Goal: Information Seeking & Learning: Learn about a topic

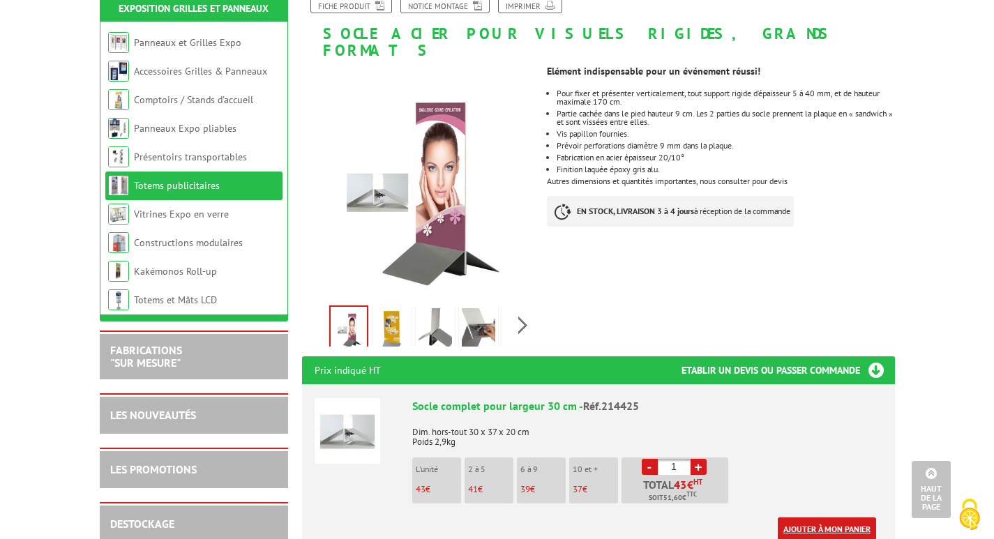
scroll to position [139, 0]
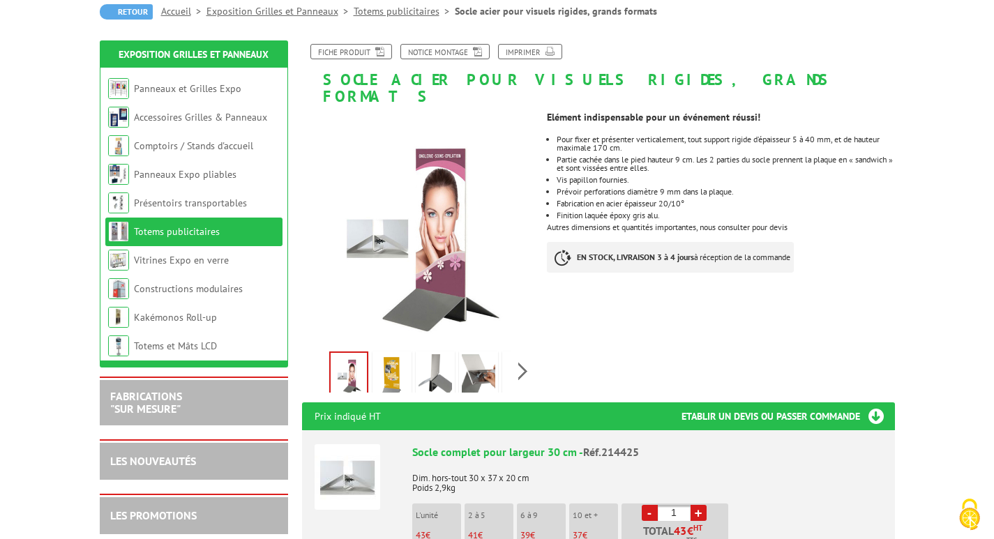
click at [390, 360] on img at bounding box center [391, 375] width 33 height 43
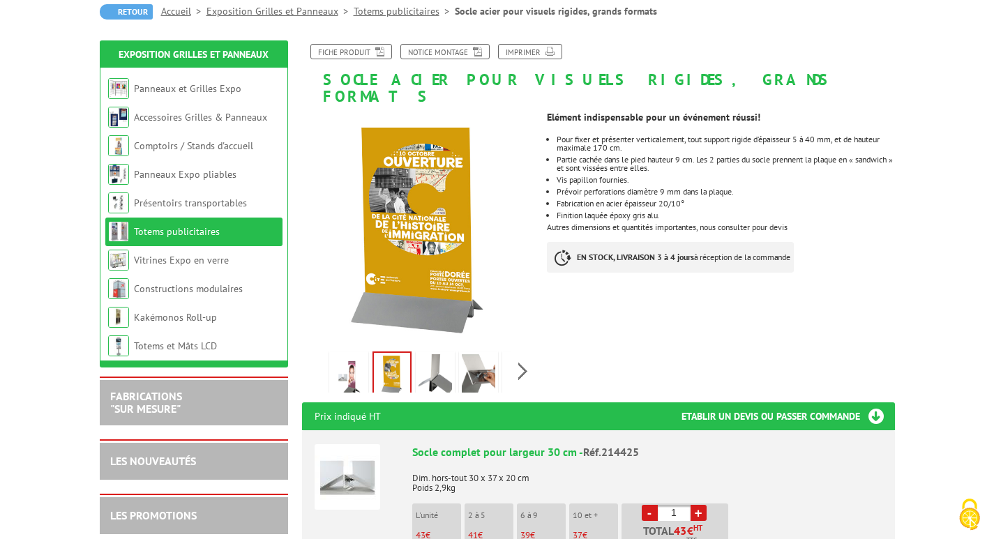
click at [446, 360] on img at bounding box center [434, 375] width 33 height 43
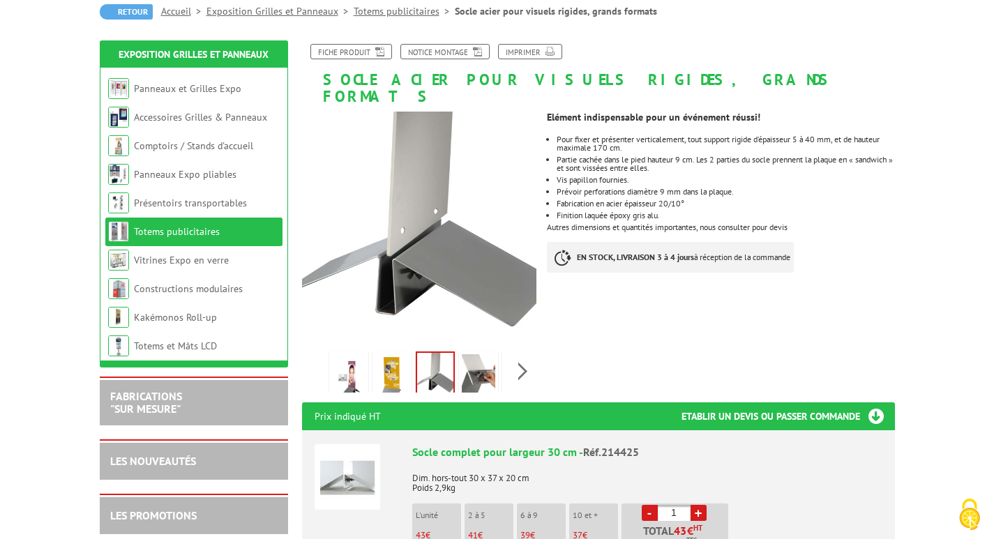
click at [389, 354] on img at bounding box center [391, 375] width 33 height 43
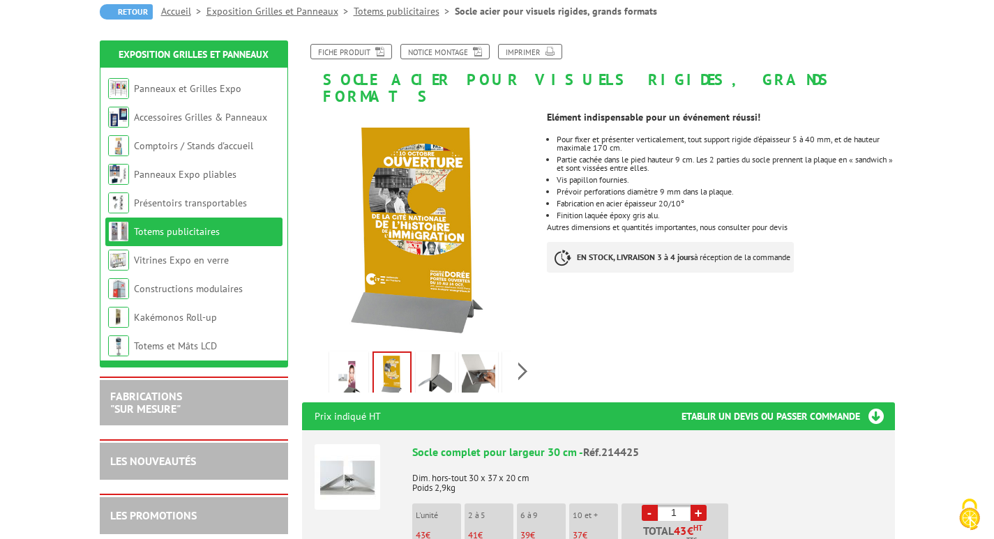
click at [351, 359] on img at bounding box center [348, 375] width 33 height 43
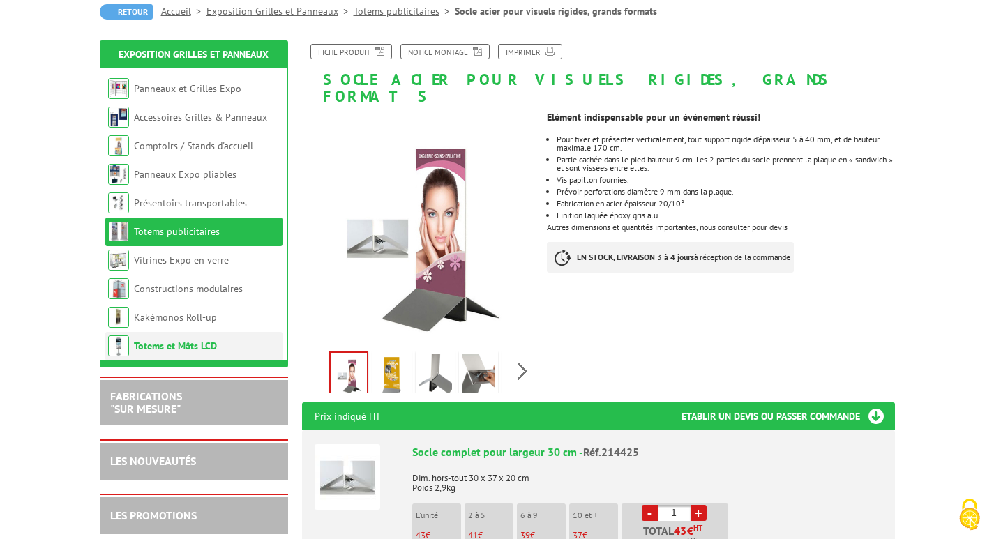
click at [146, 343] on link "Totems et Mâts LCD" at bounding box center [175, 346] width 83 height 13
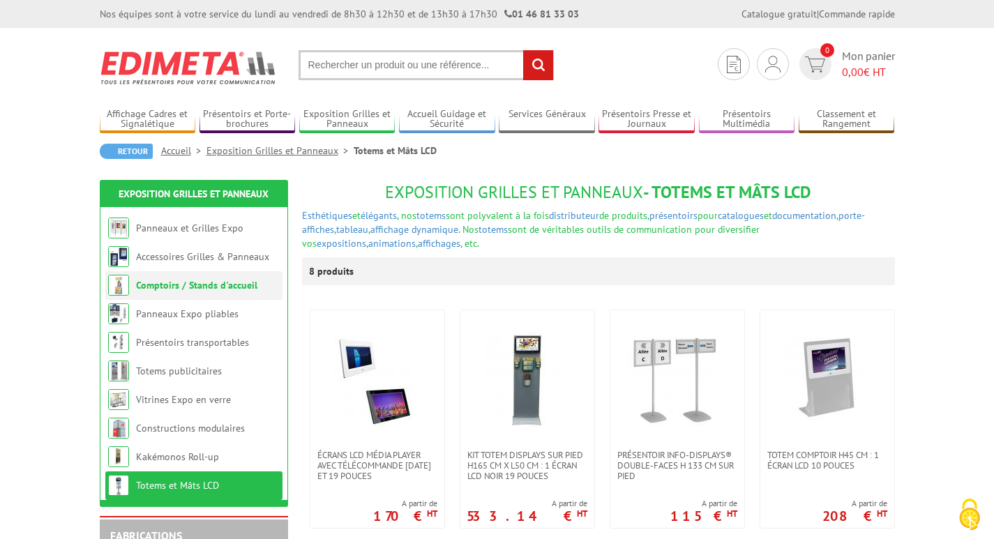
click at [185, 287] on link "Comptoirs / Stands d'accueil" at bounding box center [196, 285] width 121 height 13
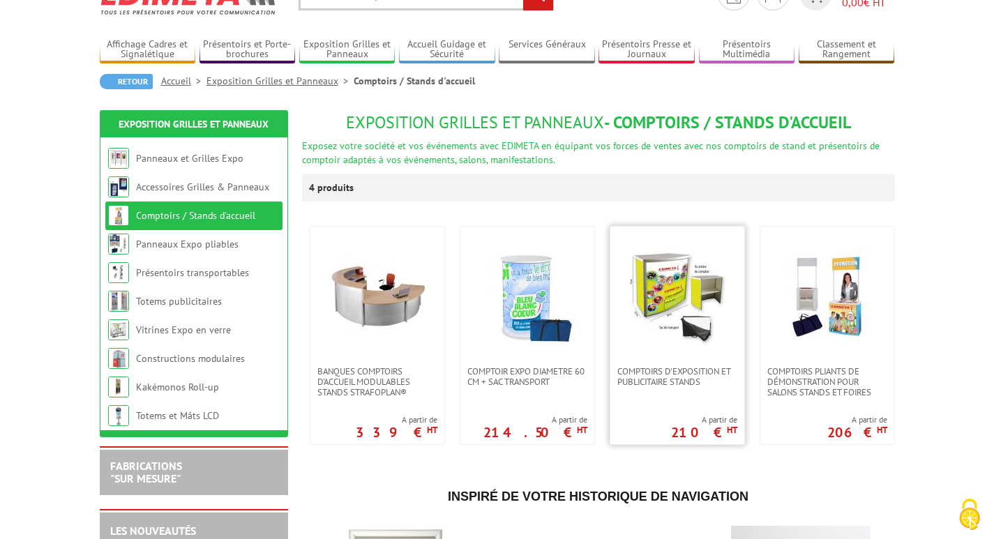
scroll to position [93, 0]
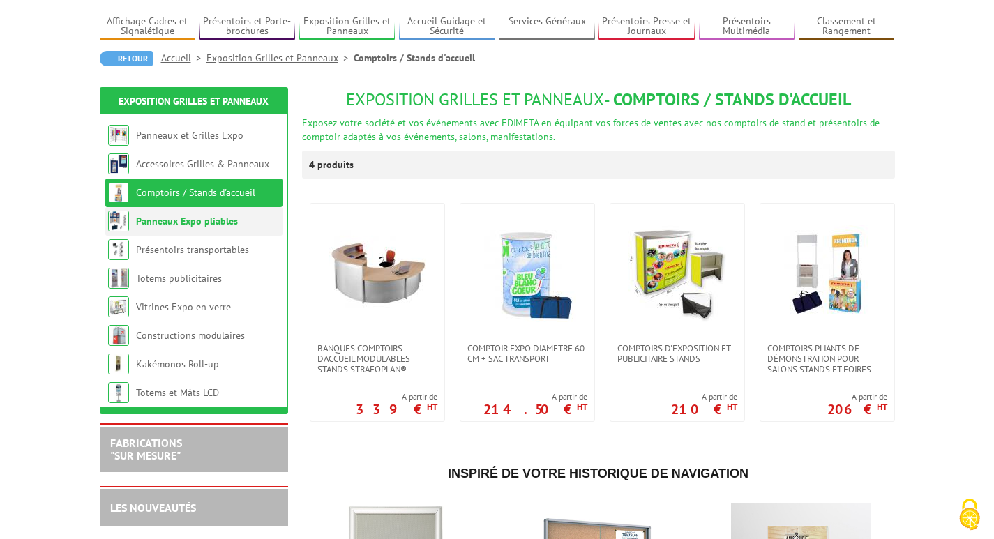
click at [167, 224] on link "Panneaux Expo pliables" at bounding box center [187, 221] width 102 height 13
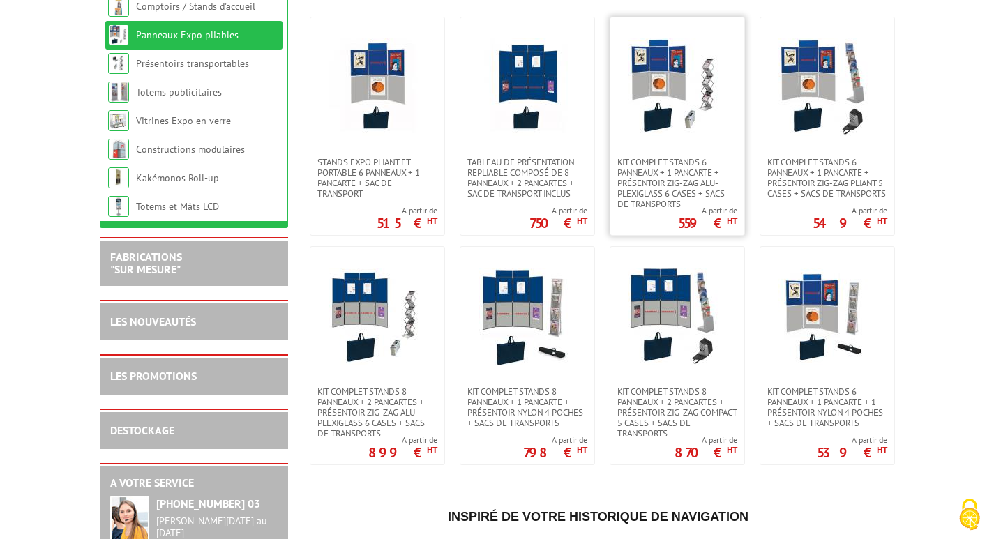
scroll to position [302, 0]
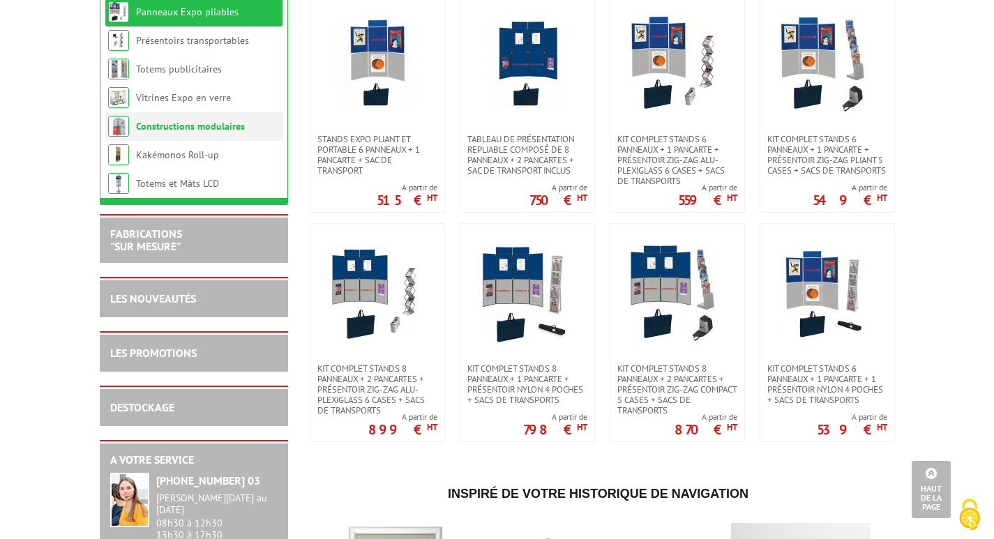
click at [158, 126] on link "Constructions modulaires" at bounding box center [190, 126] width 109 height 13
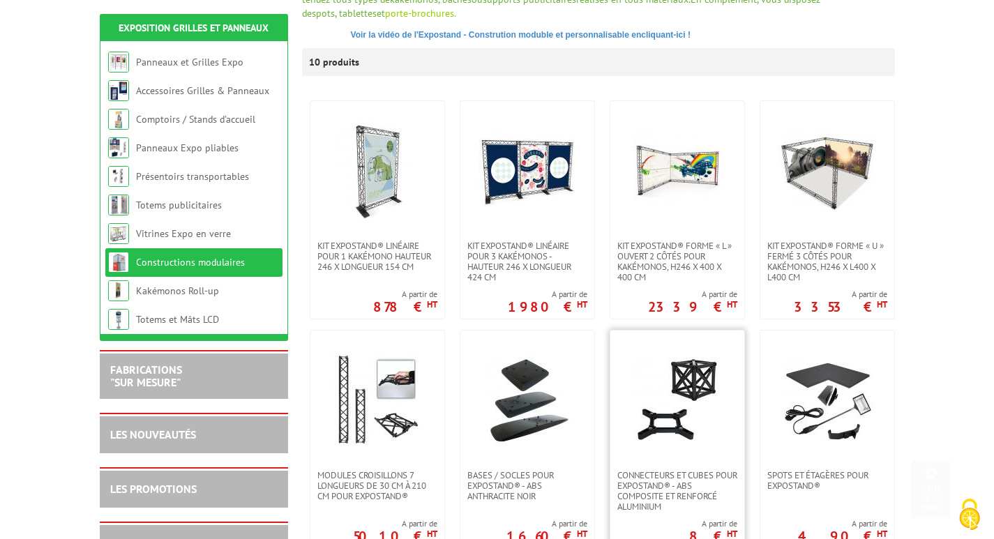
scroll to position [302, 0]
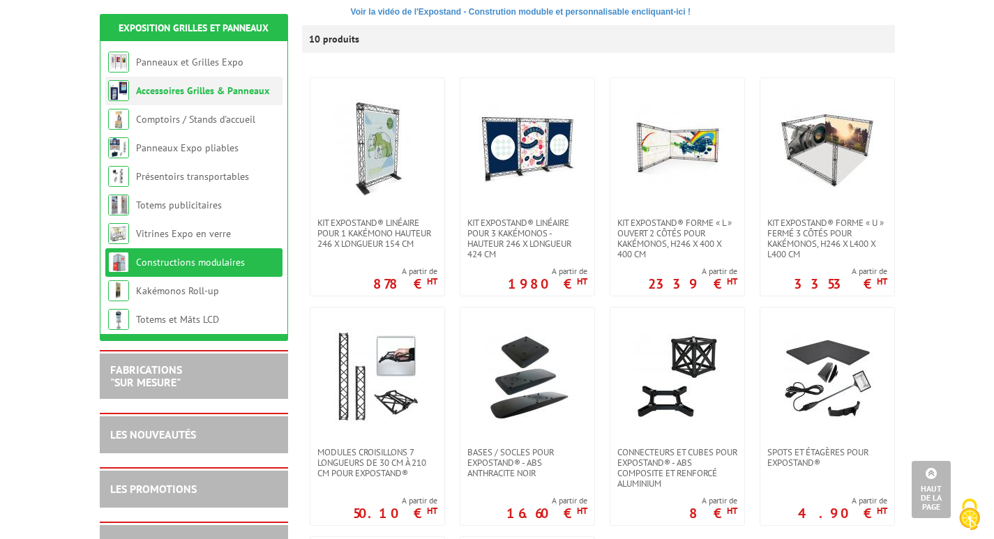
click at [188, 91] on link "Accessoires Grilles & Panneaux" at bounding box center [202, 90] width 133 height 13
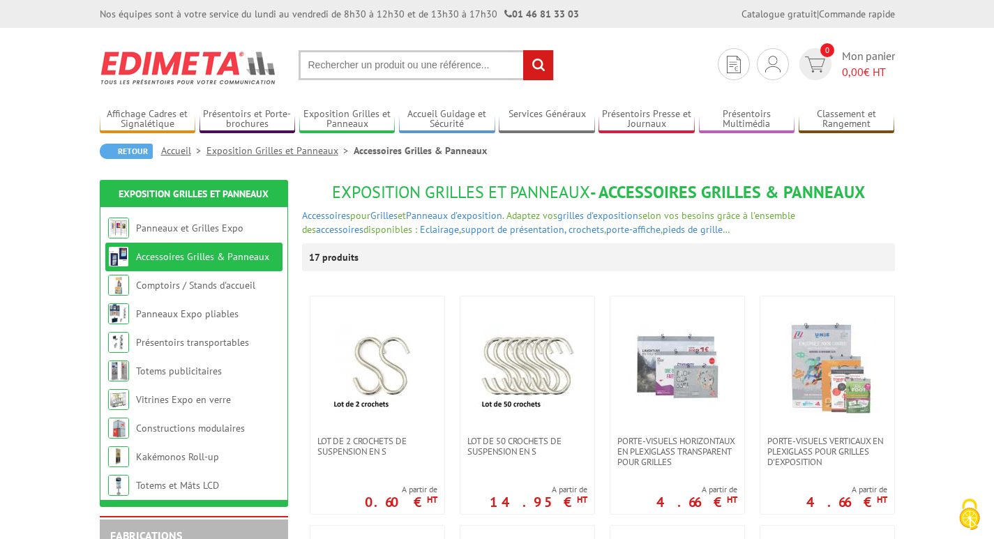
click at [367, 68] on input "text" at bounding box center [425, 65] width 255 height 30
click at [337, 68] on input "text" at bounding box center [425, 65] width 255 height 30
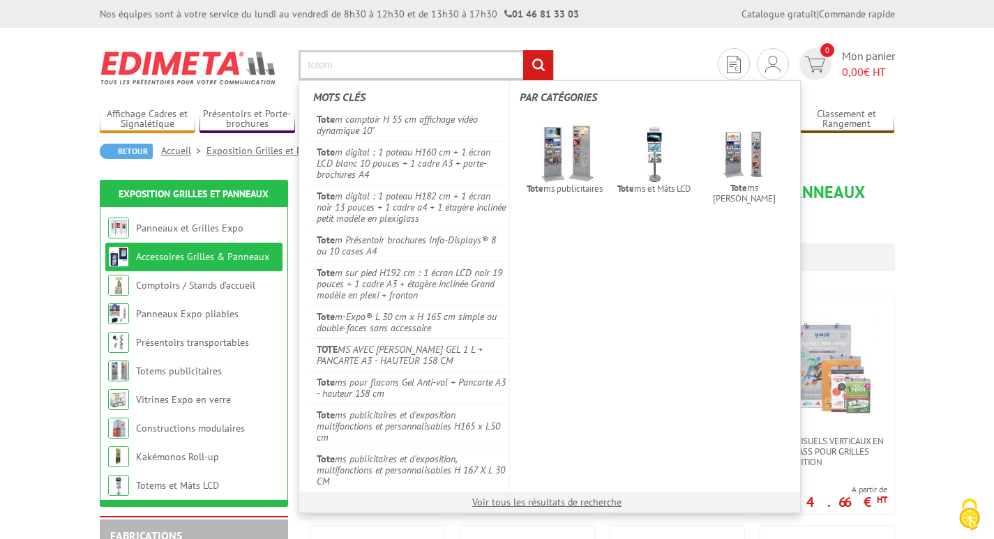
type input "totem"
click at [523, 50] on input "rechercher" at bounding box center [538, 65] width 30 height 30
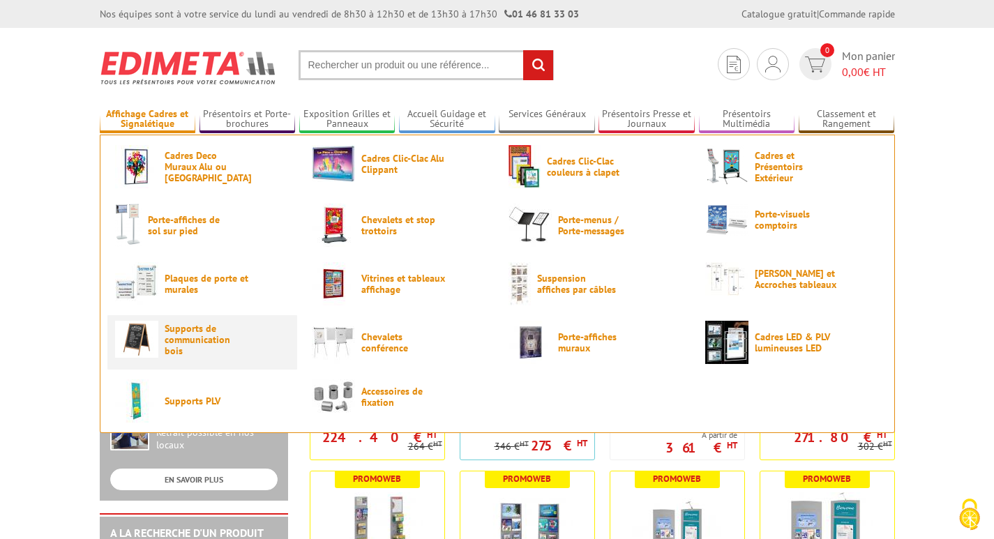
click at [146, 344] on img at bounding box center [136, 339] width 43 height 37
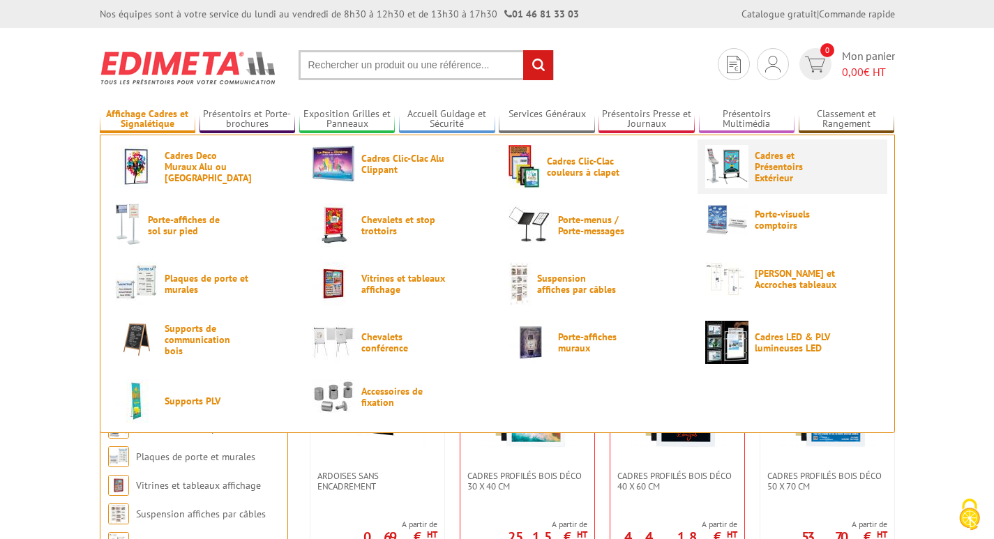
click at [774, 169] on span "Cadres et Présentoirs Extérieur" at bounding box center [796, 166] width 84 height 33
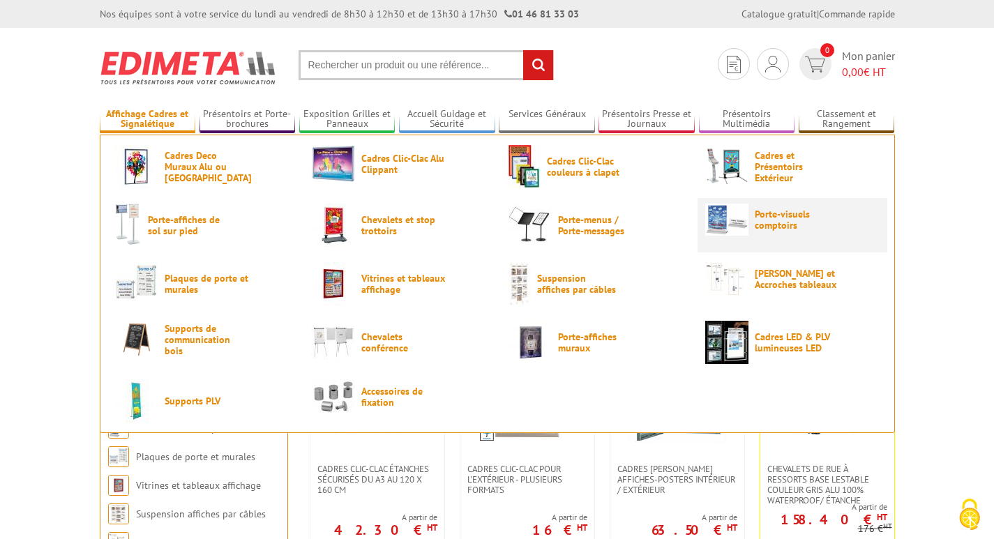
click at [778, 215] on span "Porte-visuels comptoirs" at bounding box center [796, 219] width 84 height 22
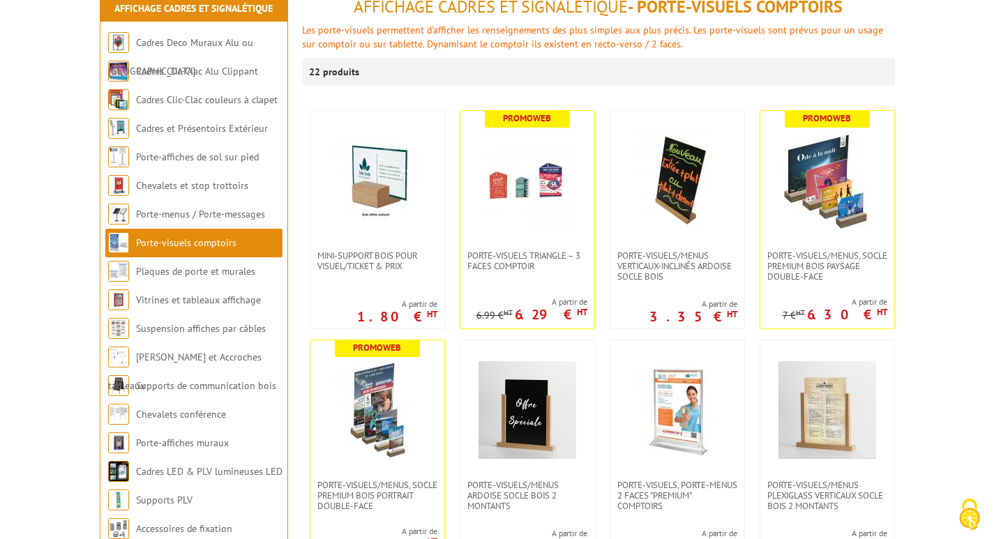
scroll to position [139, 0]
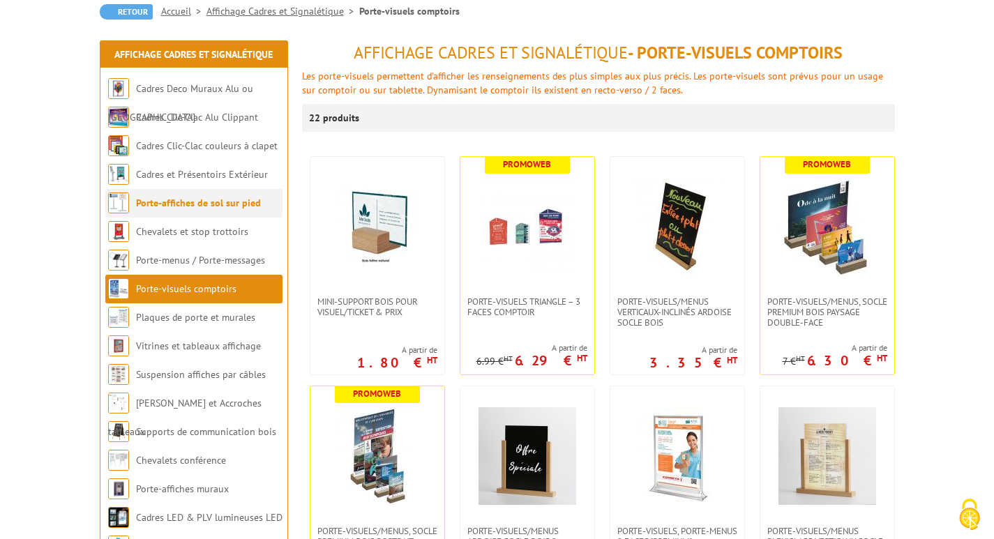
click at [201, 192] on li "Porte-affiches de sol sur pied" at bounding box center [193, 203] width 177 height 29
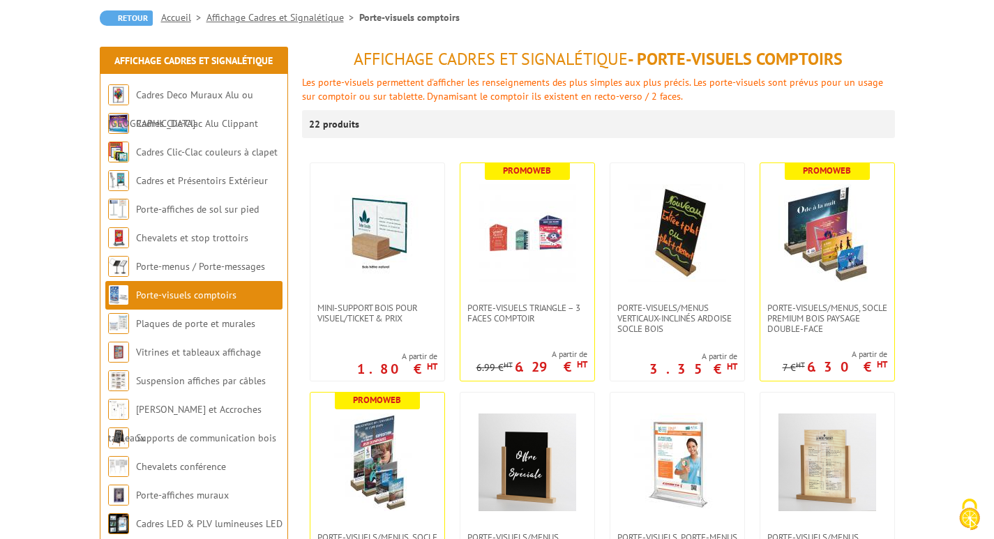
scroll to position [0, 0]
